Goal: Transaction & Acquisition: Purchase product/service

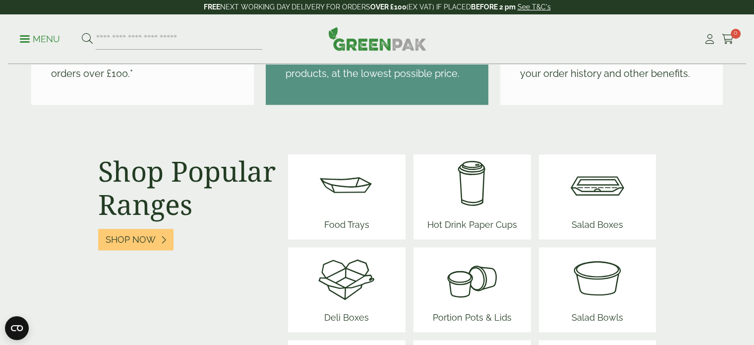
scroll to position [1289, 0]
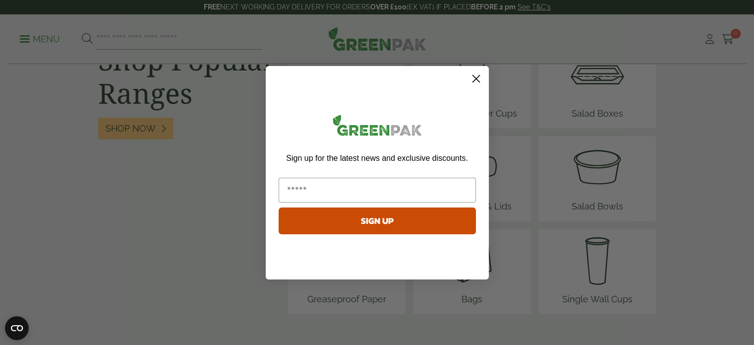
click at [476, 79] on circle "Close dialog" at bounding box center [476, 78] width 16 height 16
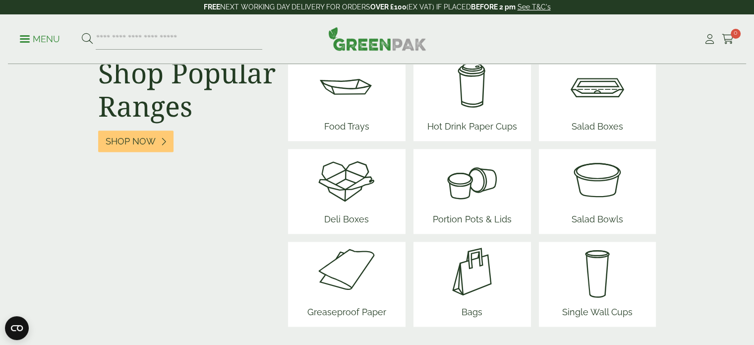
scroll to position [1240, 0]
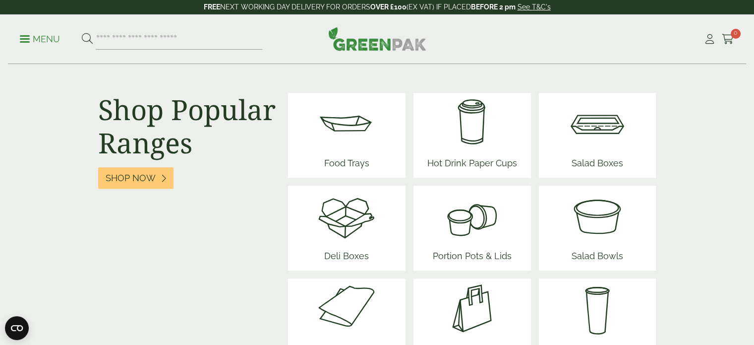
click at [339, 215] on img at bounding box center [347, 215] width 60 height 60
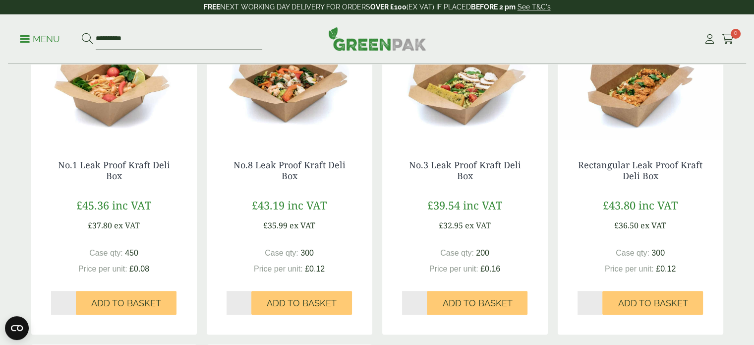
scroll to position [248, 0]
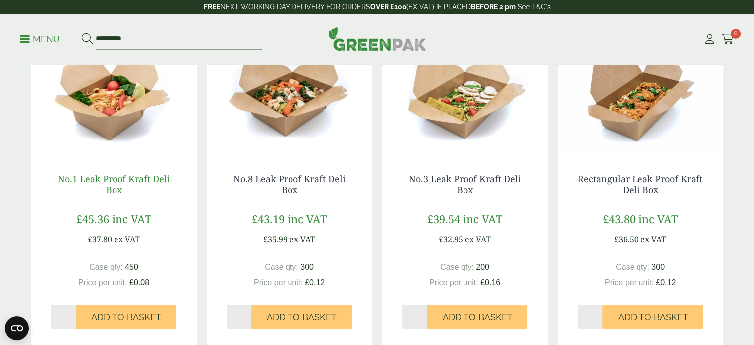
click at [108, 181] on link "No.1 Leak Proof Kraft Deli Box" at bounding box center [114, 184] width 112 height 23
